Goal: Ask a question

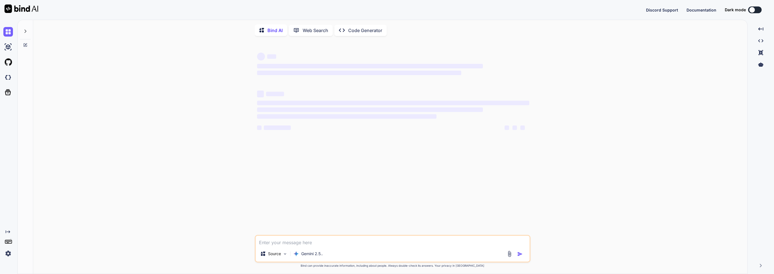
click at [340, 150] on div "‌ ‌ ‌ ‌ ‌ ‌ ‌ ‌ ‌ ‌ ‌ ‌ ‌ ‌" at bounding box center [393, 138] width 275 height 194
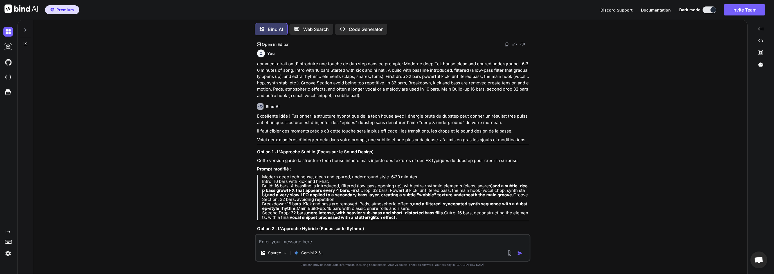
scroll to position [850, 0]
click at [27, 29] on icon at bounding box center [25, 30] width 5 height 5
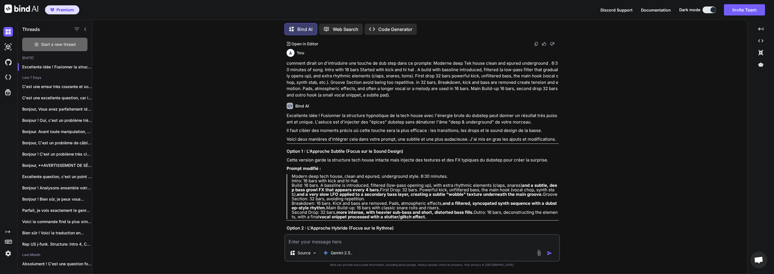
click at [48, 43] on span "Start a new thread" at bounding box center [58, 45] width 35 height 6
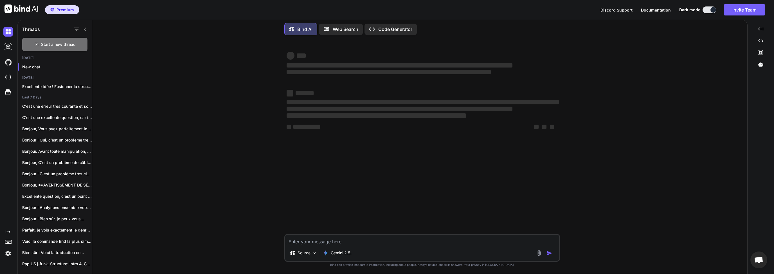
type textarea "x"
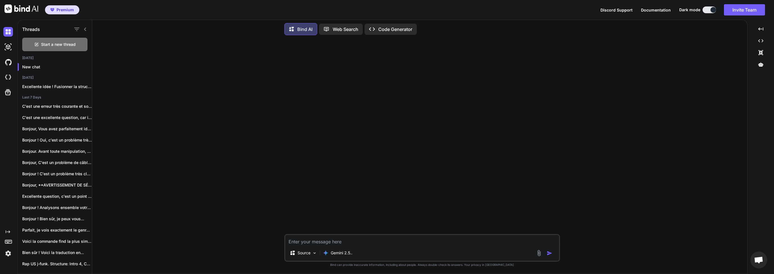
click at [311, 238] on textarea at bounding box center [422, 240] width 274 height 10
type textarea "Q"
type textarea "x"
type textarea "Qu"
type textarea "x"
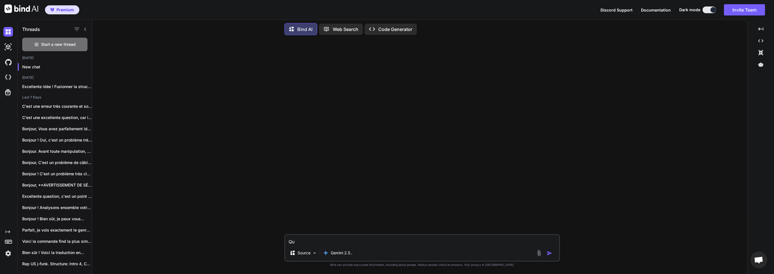
type textarea "Que"
type textarea "x"
type textarea "Quel"
type textarea "x"
type textarea "Quel"
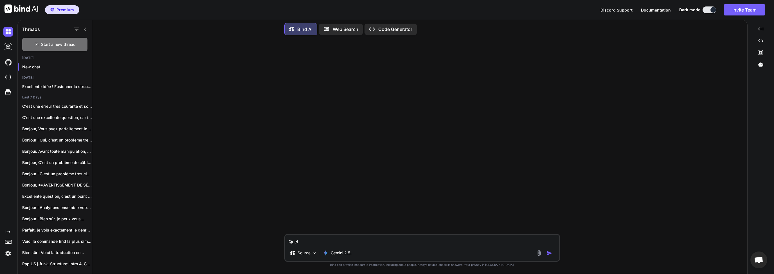
type textarea "x"
type textarea "Quel d"
type textarea "x"
type textarea "Quel de"
type textarea "x"
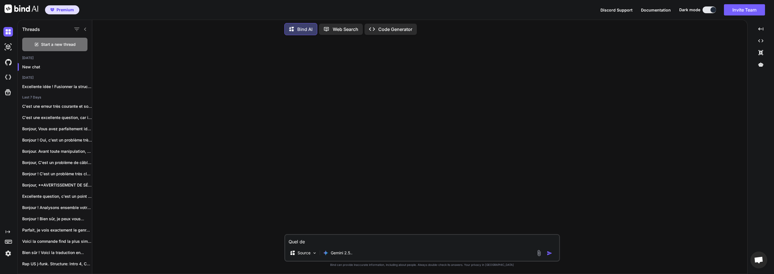
type textarea "Quel d"
type textarea "x"
type textarea "Quel"
type textarea "x"
type textarea "Quel t"
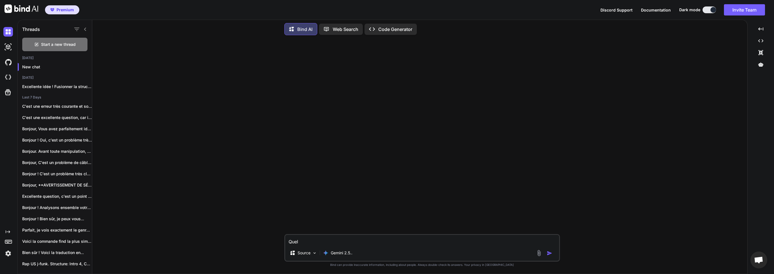
type textarea "x"
type textarea "Quel ty"
type textarea "x"
type textarea "Quel typ"
type textarea "x"
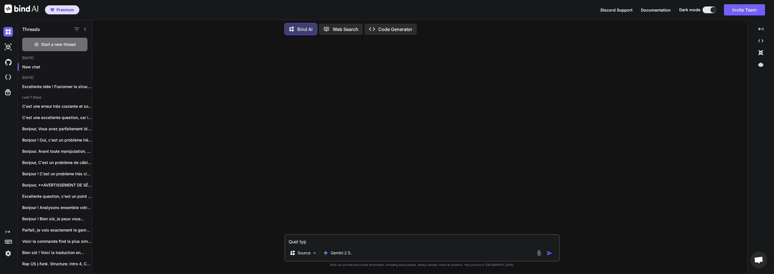
type textarea "Quel type"
type textarea "x"
type textarea "Quel type"
type textarea "x"
type textarea "Quel type d"
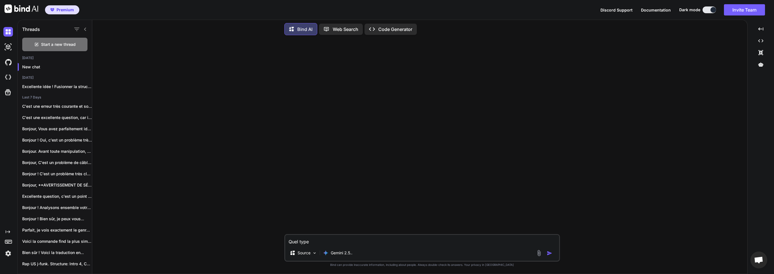
type textarea "x"
type textarea "Quel type de"
type textarea "x"
type textarea "Quel type de"
type textarea "x"
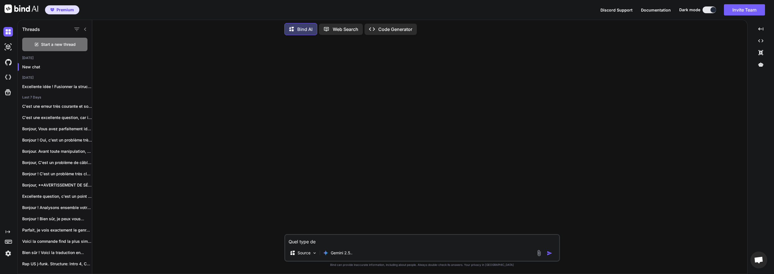
type textarea "Quel type de d"
type textarea "x"
type textarea "Quel type de d"
type textarea "x"
type textarea "Quel type de"
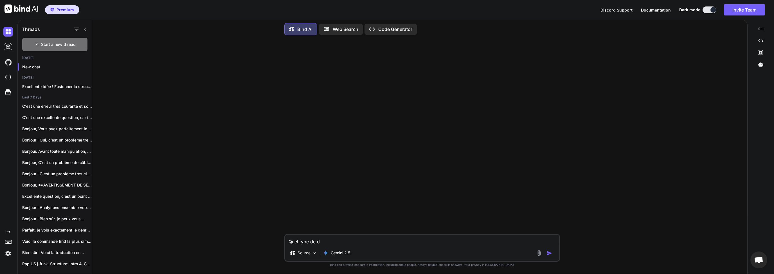
type textarea "x"
type textarea "Quel type de"
type textarea "x"
type textarea "Quel type d"
type textarea "x"
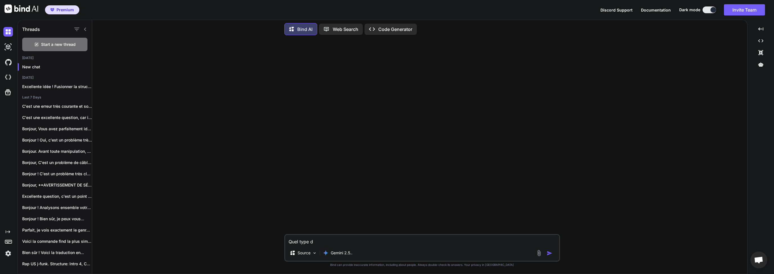
type textarea "Quel type"
type textarea "x"
type textarea "Quel type d"
type textarea "x"
type textarea "Quel type de"
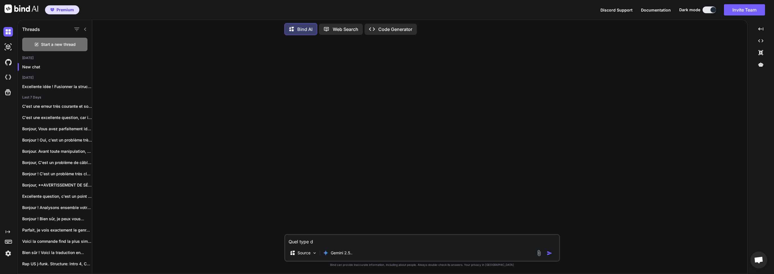
type textarea "x"
type textarea "Quel type d"
type textarea "x"
type textarea "Quel type"
type textarea "x"
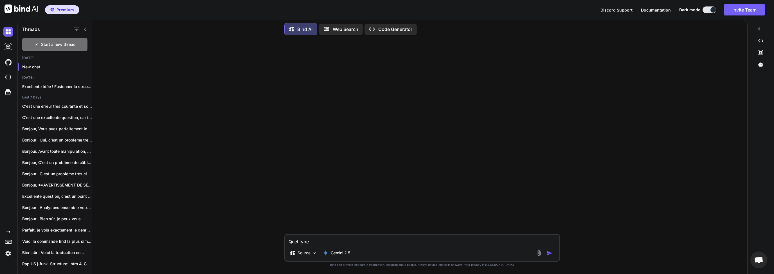
type textarea "Quel type"
type textarea "x"
type textarea "Quel type d"
type textarea "x"
type textarea "Quel type de"
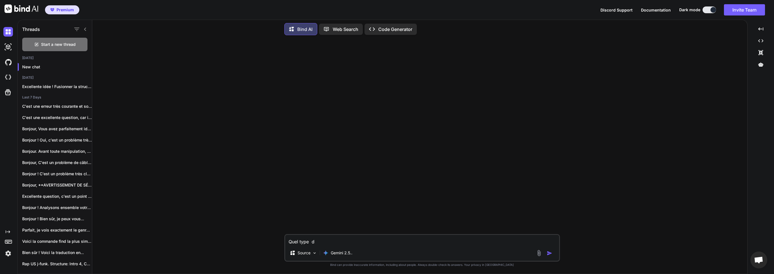
type textarea "x"
type textarea "Quel type d"
type textarea "x"
type textarea "Quel type"
type textarea "x"
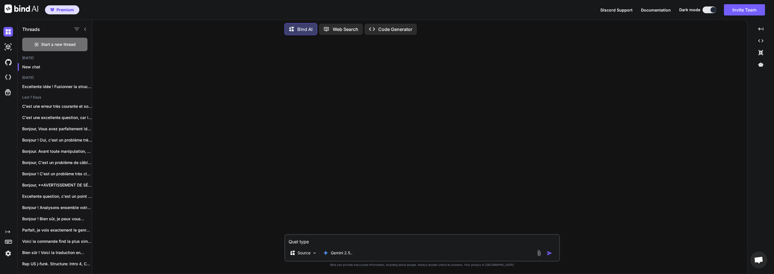
type textarea "Quel type d"
type textarea "x"
type textarea "Quel type de"
type textarea "x"
type textarea "Quel type de"
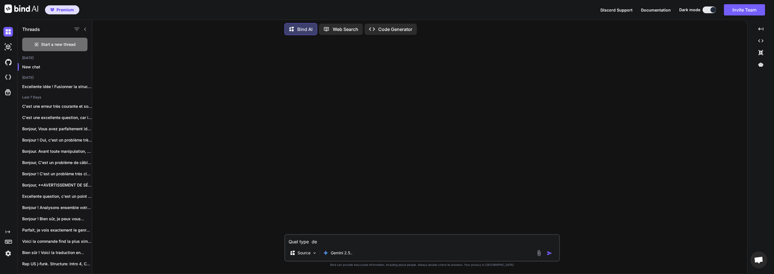
type textarea "x"
type textarea "Quel type de s"
type textarea "x"
type textarea "Quel type de sy"
type textarea "x"
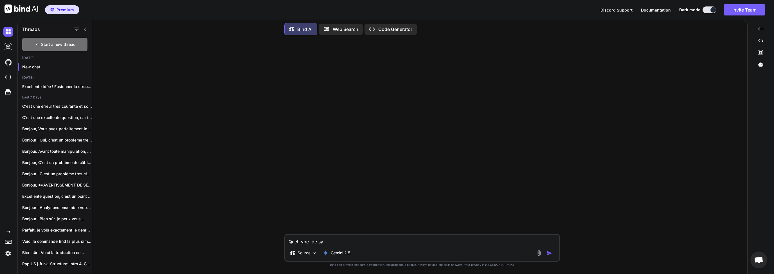
type textarea "Quel type de syn"
type textarea "x"
type textarea "Quel type de synt"
type textarea "x"
type textarea "Quel type de synth"
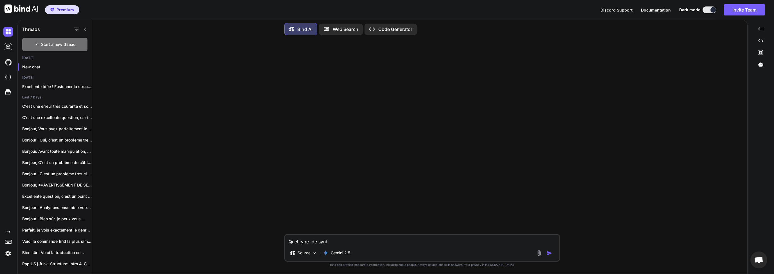
type textarea "x"
type textarea "Quel type de synth"
type textarea "x"
type textarea "Quel type de synth d"
type textarea "x"
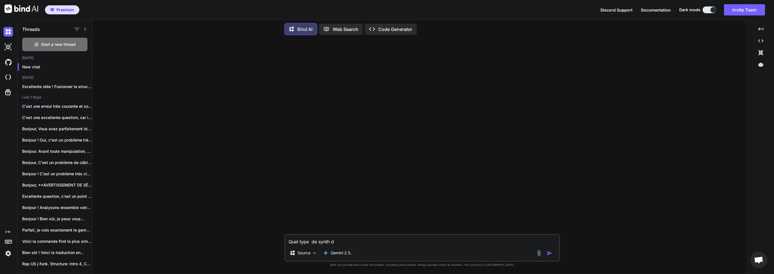
type textarea "Quel type de synth de"
type textarea "x"
type textarea "Quel type de synth d"
type textarea "x"
type textarea "Quel type de synth"
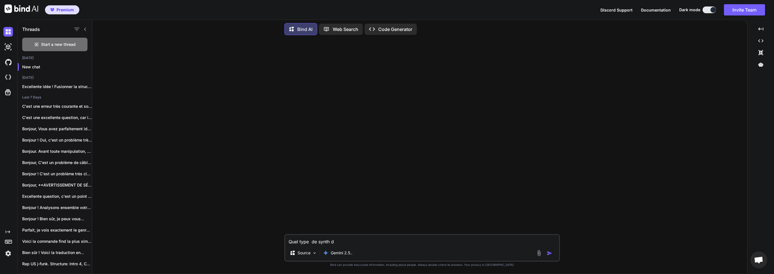
type textarea "x"
type textarea "Quel type de synth d"
type textarea "x"
type textarea "Quel type de synth de"
type textarea "x"
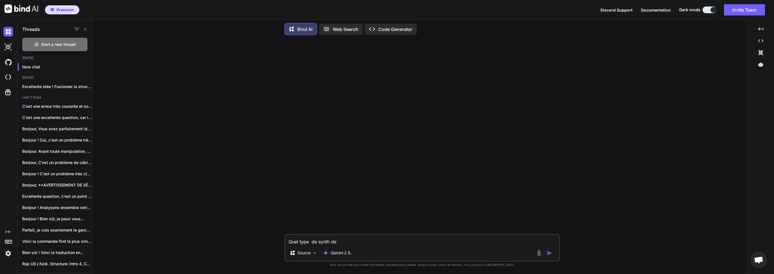
type textarea "Quel type de synth d"
type textarea "x"
type textarea "Quel type de synth"
type textarea "x"
type textarea "Quel type de synth p"
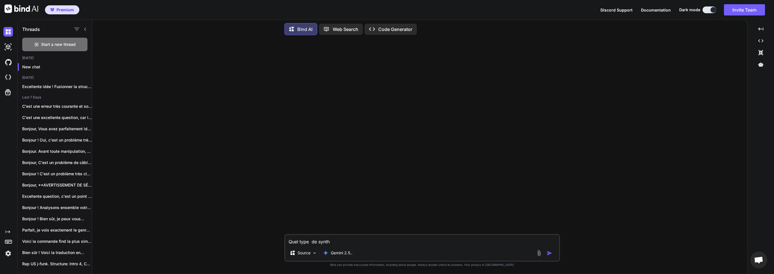
type textarea "x"
type textarea "Quel type de synth pe"
type textarea "x"
type textarea "Quel type de synth peu"
type textarea "x"
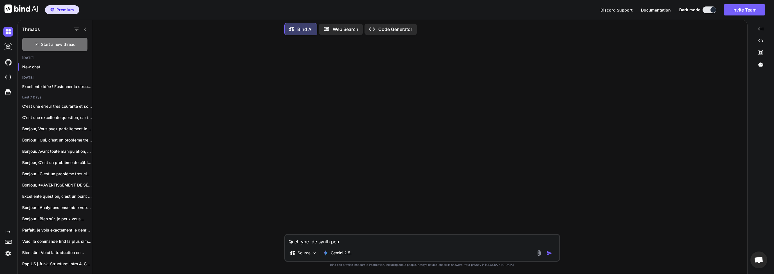
type textarea "Quel type de synth peux"
type textarea "x"
type textarea "Quel type de synth peux"
type textarea "x"
type textarea "Quel type de synth peux"
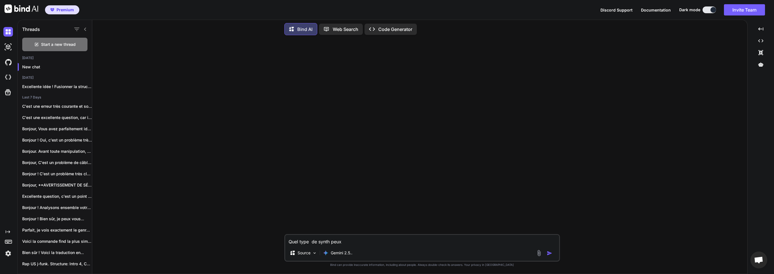
type textarea "x"
type textarea "Quel type de synth peu"
type textarea "x"
type textarea "Quel type de synth peut"
type textarea "x"
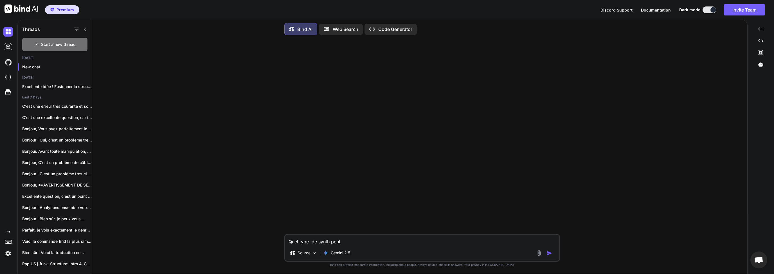
type textarea "Quel type de synth peut"
type textarea "x"
type textarea "Quel type de synth peut ^"
type textarea "x"
type textarea "Quel type de synth peut ê"
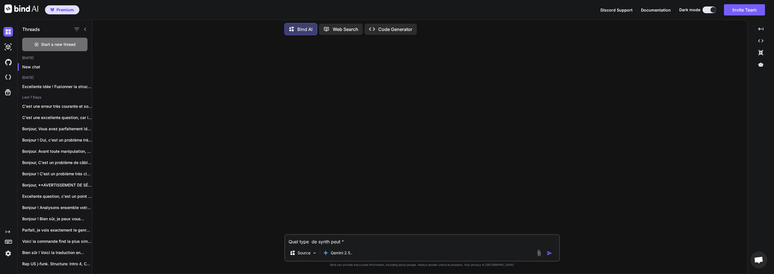
type textarea "x"
type textarea "Quel type de synth peut êt"
type textarea "x"
type textarea "Quel type de synth peut êtr"
type textarea "x"
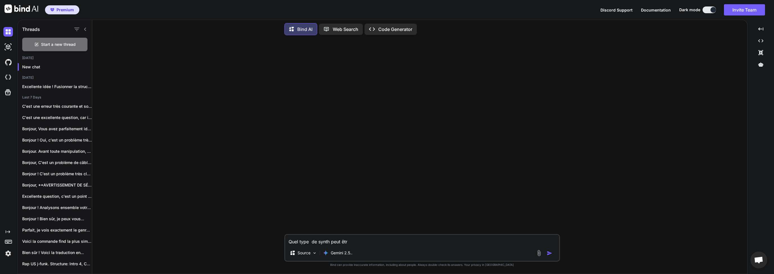
type textarea "Quel type de synth peut être"
type textarea "x"
type textarea "Quel type de synth peut être"
type textarea "x"
type textarea "Quel type de synth peut être u"
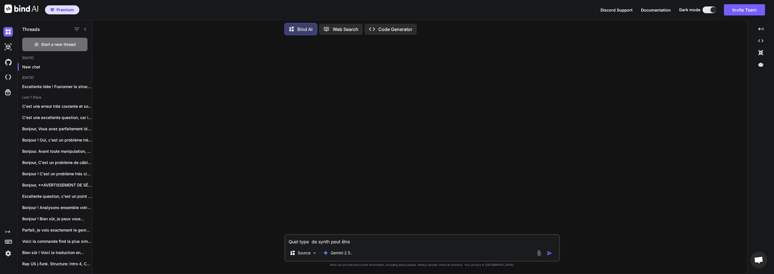
type textarea "x"
type textarea "Quel type de synth peut être ut"
type textarea "x"
type textarea "Quel type de synth peut être uti"
type textarea "x"
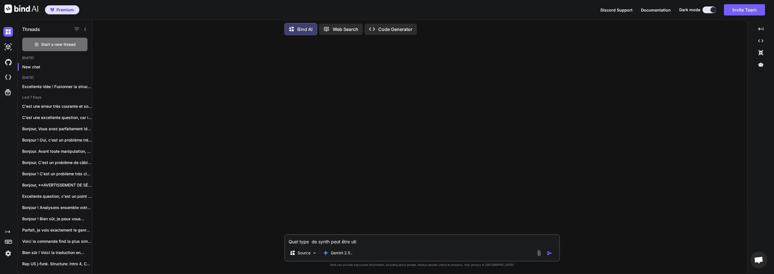
type textarea "Quel type de synth peut être util"
type textarea "x"
type textarea "Quel type de synth peut être utili"
type textarea "x"
type textarea "Quel type de synth peut être utilis"
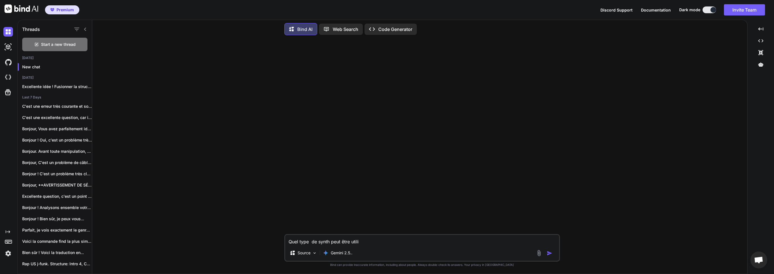
type textarea "x"
type textarea "Quel type de synth peut être utilise"
type textarea "x"
type textarea "Quel type de synth peut être utiliser"
type textarea "x"
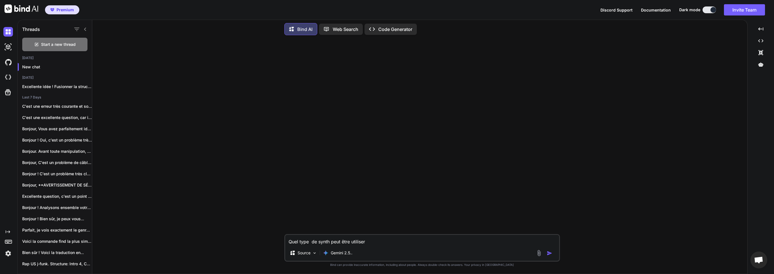
type textarea "Quel type de synth peut être utiliser"
type textarea "x"
type textarea "Quel type de synth peut être utiliser d"
type textarea "x"
type textarea "Quel type de synth peut être utiliser de"
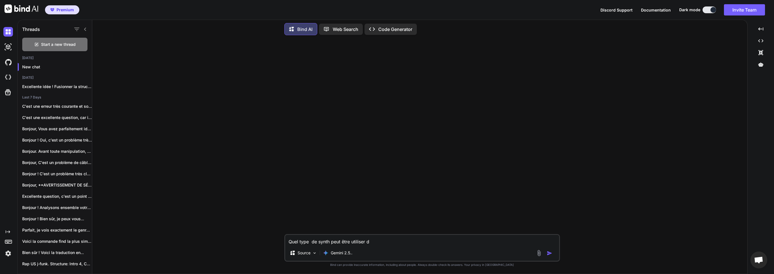
type textarea "x"
type textarea "Quel type de synth peut être utiliser d"
type textarea "x"
type textarea "Quel type de synth peut être utiliser"
type textarea "x"
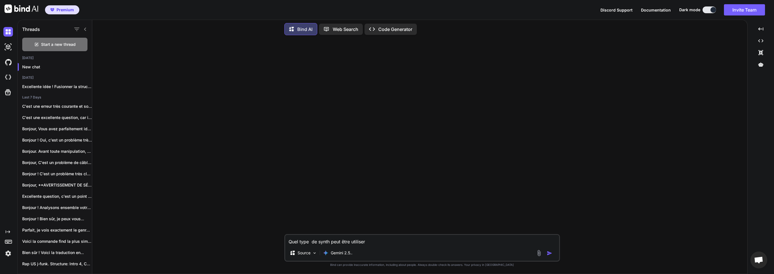
type textarea "Quel type de synth peut être utiliser"
type textarea "x"
type textarea "Quel type de synth peut être utilise"
type textarea "x"
type textarea "Quel type de synth peut être utilis"
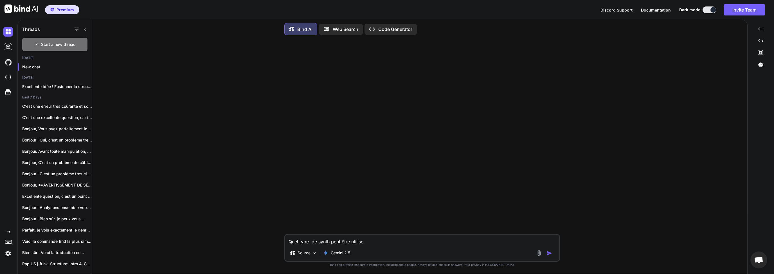
type textarea "x"
type textarea "Quel type de synth peut être utili"
type textarea "x"
type textarea "Quel type de synth peut être util"
type textarea "x"
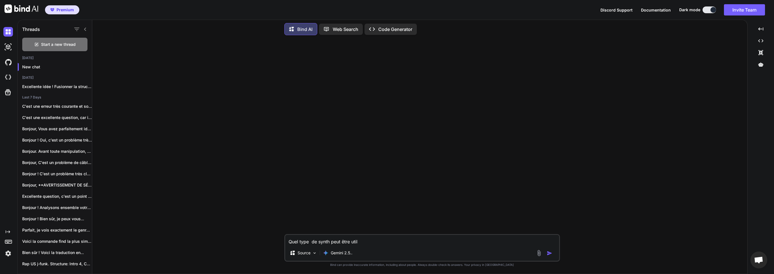
type textarea "Quel type de synth peut être uti"
type textarea "x"
type textarea "Quel type de synth peut être ut"
type textarea "x"
type textarea "Quel type de synth peut être u"
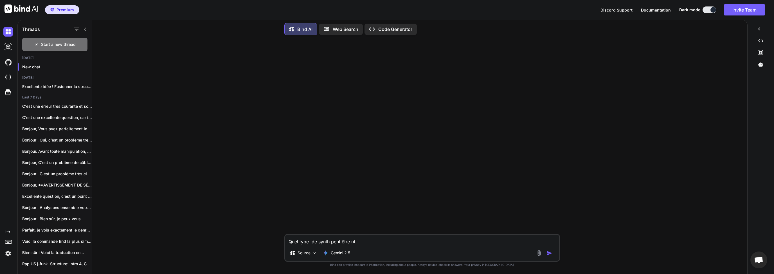
type textarea "x"
type textarea "Quel type de synth peut être"
type textarea "x"
type textarea "Quel type de synth peut être"
type textarea "x"
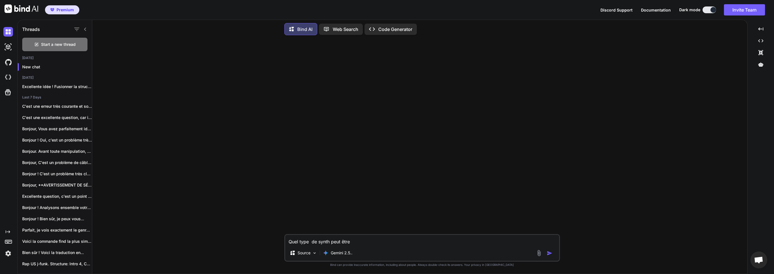
type textarea "Quel type de synth peut êtr"
type textarea "x"
type textarea "Quel type de synth peut êt"
type textarea "x"
type textarea "Quel type de synth peut ê"
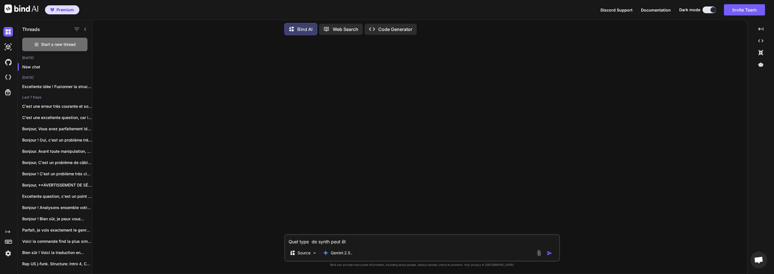
type textarea "x"
type textarea "Quel type de synth peut"
type textarea "x"
type textarea "Quel type de synth peut"
type textarea "x"
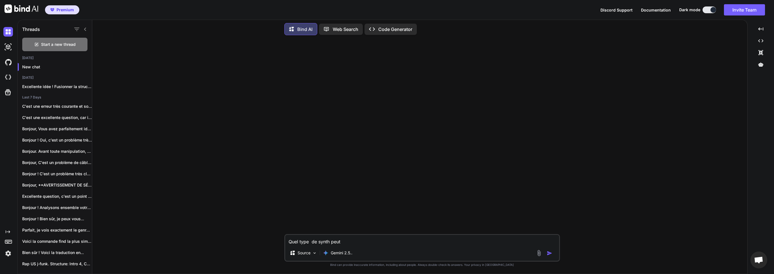
type textarea "Quel type de synth peu"
type textarea "x"
type textarea "Quel type de synth pe"
type textarea "x"
type textarea "Quel type de synth p"
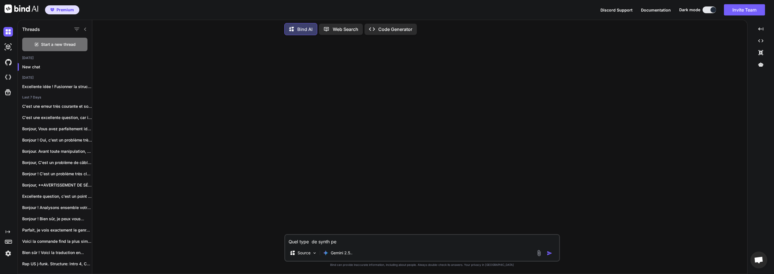
type textarea "x"
type textarea "Quel type de synth"
type textarea "x"
type textarea "Quel type de synth"
type textarea "x"
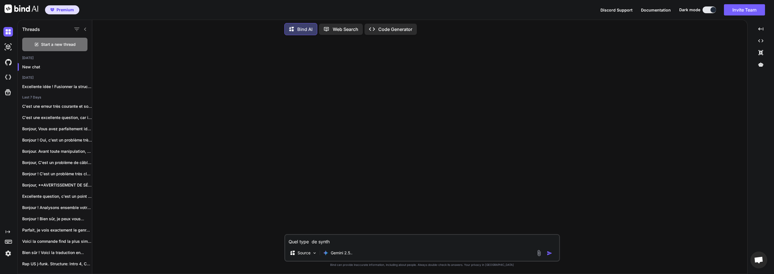
type textarea "Quel type de synt"
type textarea "x"
type textarea "Quel type de syn"
type textarea "x"
type textarea "Quel type de sy"
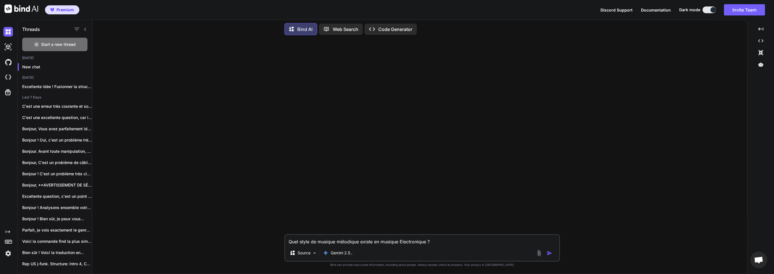
click at [549, 254] on img "button" at bounding box center [550, 253] width 6 height 6
